Goal: Transaction & Acquisition: Purchase product/service

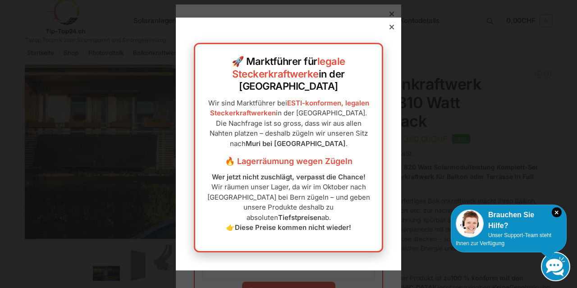
click at [386, 38] on div "🚀 Marktführer für legale Steckerkraftwerke in der [GEOGRAPHIC_DATA] Wir sind Ma…" at bounding box center [289, 144] width 226 height 253
click at [390, 29] on icon at bounding box center [392, 27] width 5 height 5
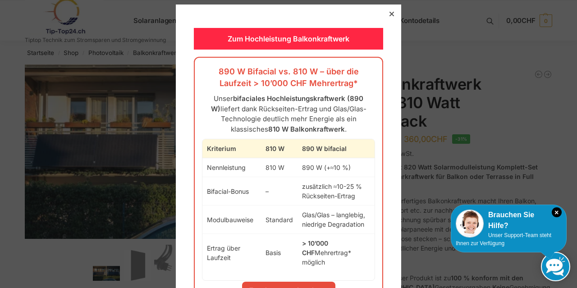
click at [388, 12] on div at bounding box center [392, 14] width 8 height 8
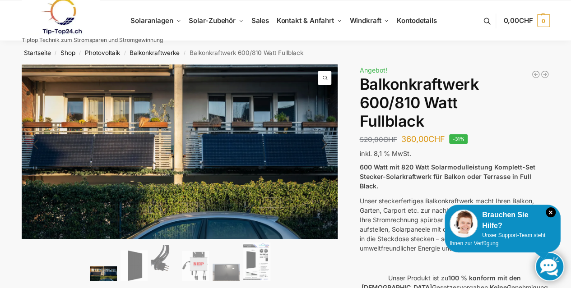
click at [106, 278] on img at bounding box center [103, 273] width 27 height 15
click at [138, 267] on img at bounding box center [133, 265] width 27 height 31
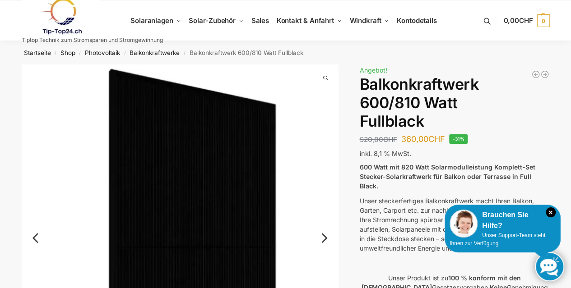
click at [326, 220] on img at bounding box center [180, 246] width 317 height 362
click at [321, 244] on link "Next" at bounding box center [323, 242] width 30 height 9
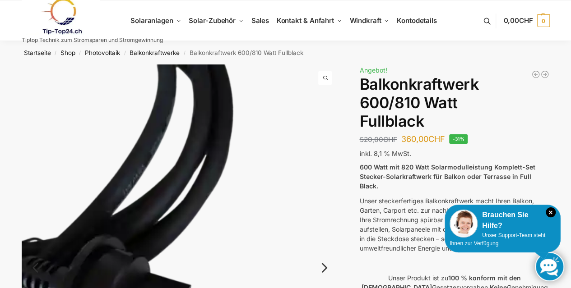
click at [321, 245] on img at bounding box center [180, 276] width 317 height 422
click at [322, 271] on link "Next" at bounding box center [323, 272] width 30 height 9
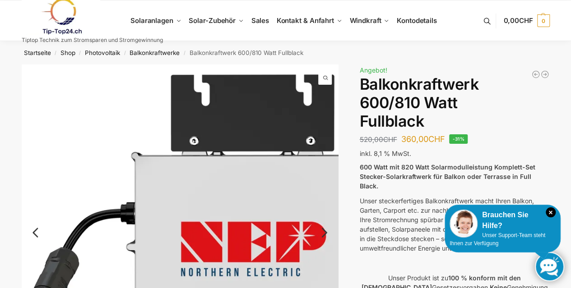
click at [322, 271] on img at bounding box center [209, 273] width 375 height 416
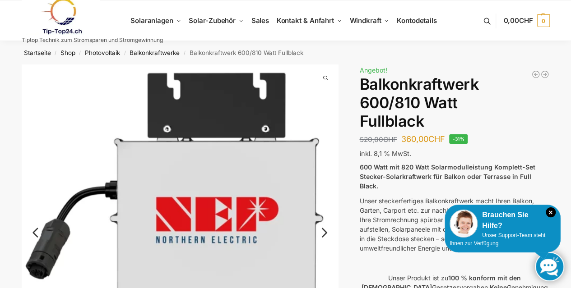
click at [324, 233] on link "Next" at bounding box center [323, 237] width 30 height 9
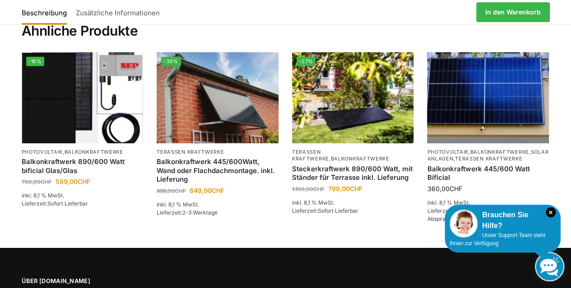
scroll to position [1422, 0]
